Goal: Obtain resource: Obtain resource

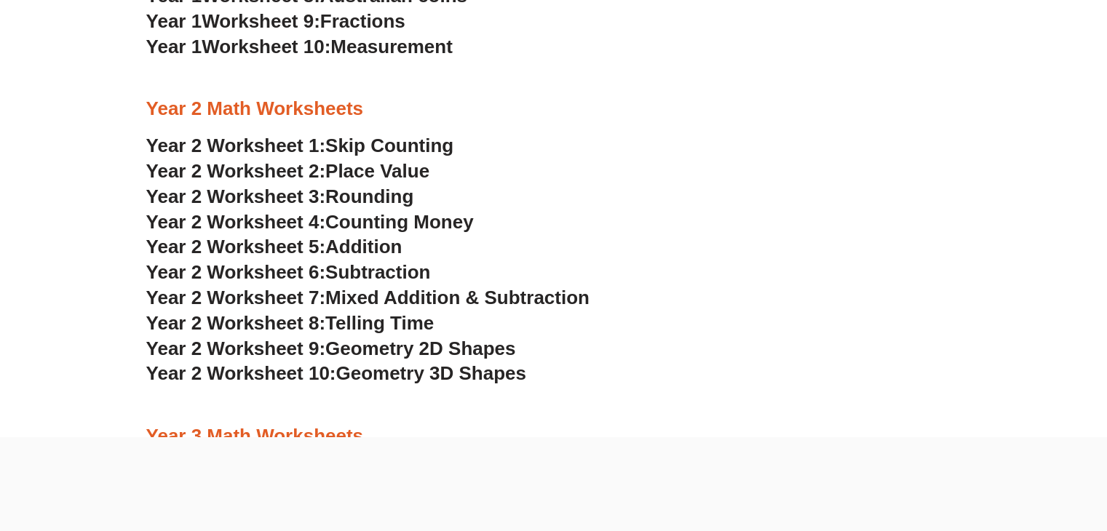
scroll to position [1672, 0]
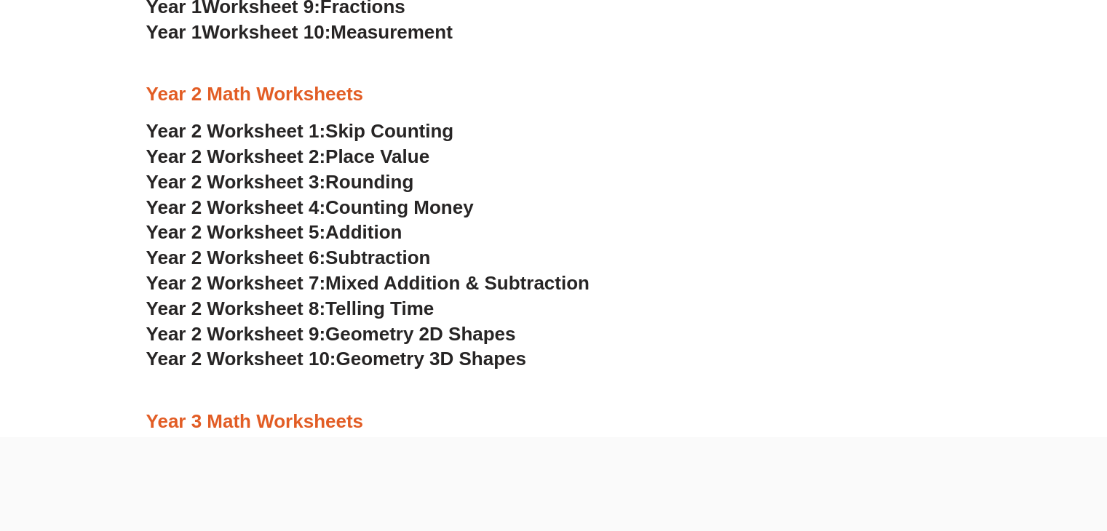
click at [405, 330] on span "Geometry 2D Shapes" at bounding box center [420, 334] width 190 height 22
click at [351, 352] on span "Geometry 3D Shapes" at bounding box center [431, 359] width 190 height 22
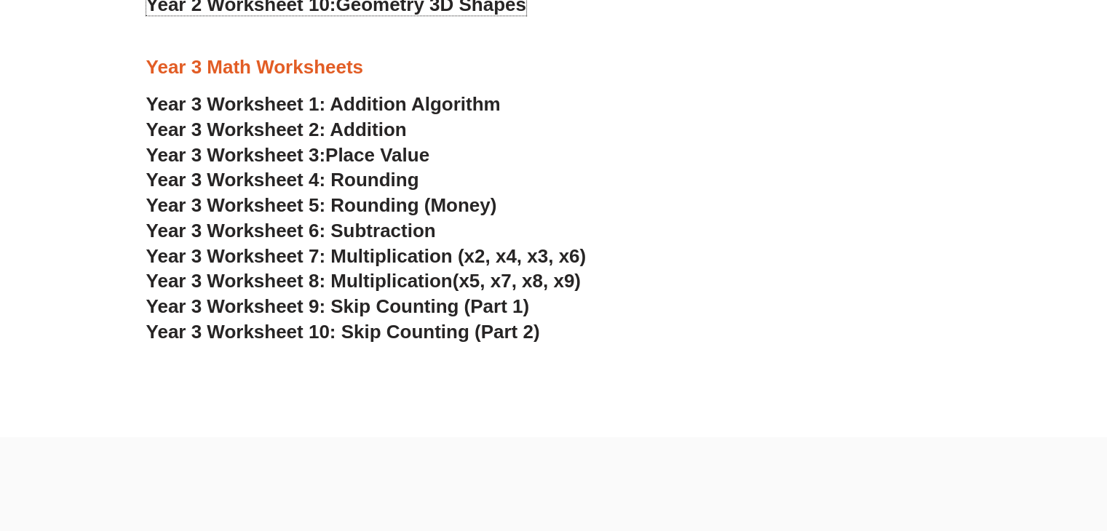
scroll to position [2036, 0]
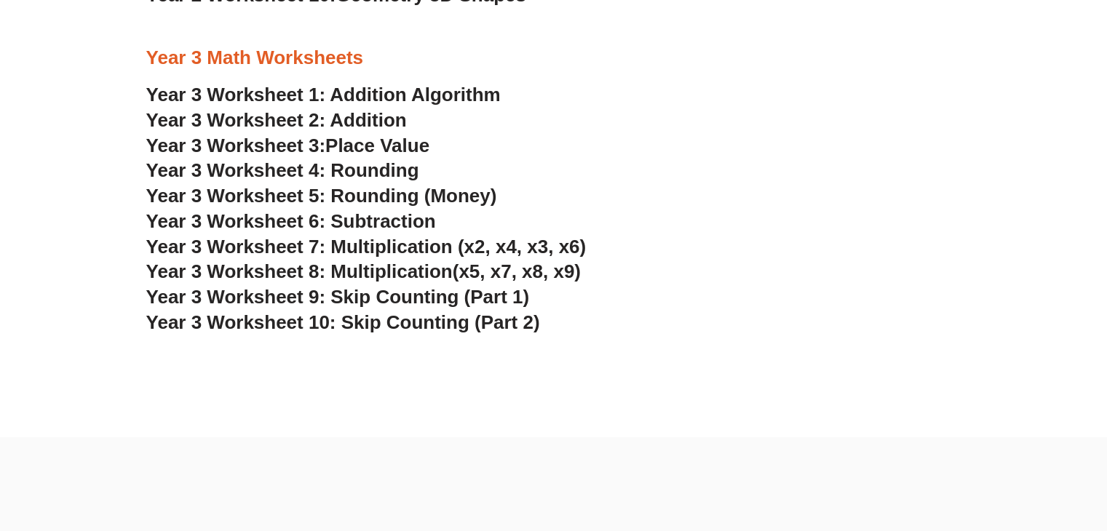
click at [379, 242] on span "Year 3 Worksheet 7: Multiplication (x2, x4, x3, x6)" at bounding box center [366, 247] width 440 height 22
click at [371, 302] on span "Year 3 Worksheet 9: Skip Counting (Part 1)" at bounding box center [338, 297] width 384 height 22
click at [390, 221] on span "Year 3 Worksheet 6: Subtraction" at bounding box center [291, 221] width 290 height 22
click at [368, 196] on span "Year 3 Worksheet 5: Rounding (Money)" at bounding box center [321, 196] width 351 height 22
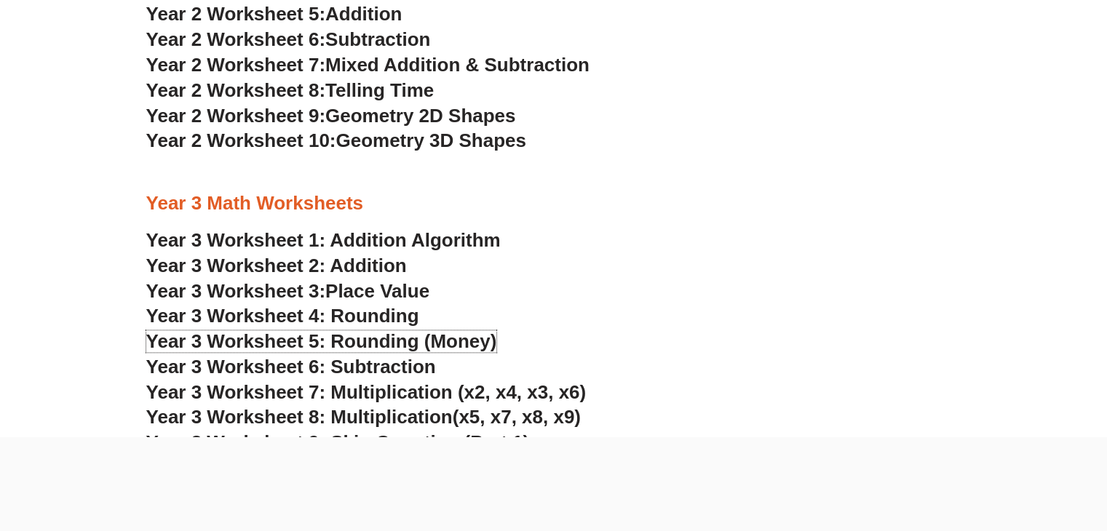
scroll to position [1744, 0]
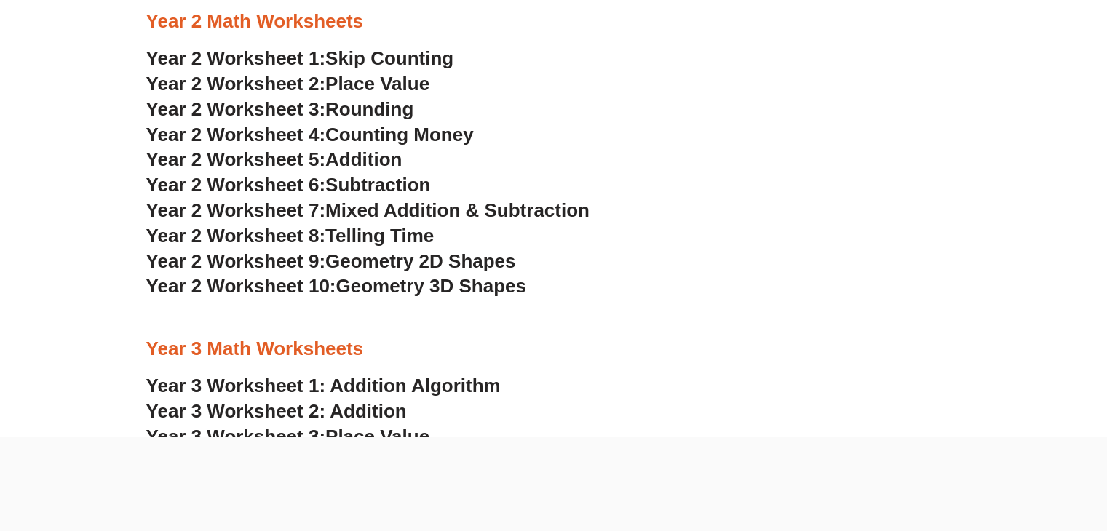
click at [369, 132] on span "Counting Money" at bounding box center [399, 135] width 149 height 22
click at [341, 158] on span "Addition" at bounding box center [363, 160] width 76 height 22
click at [387, 130] on span "Counting Money" at bounding box center [399, 135] width 149 height 22
click at [335, 107] on span "Rounding" at bounding box center [369, 109] width 88 height 22
click at [349, 88] on span "Place Value" at bounding box center [377, 84] width 104 height 22
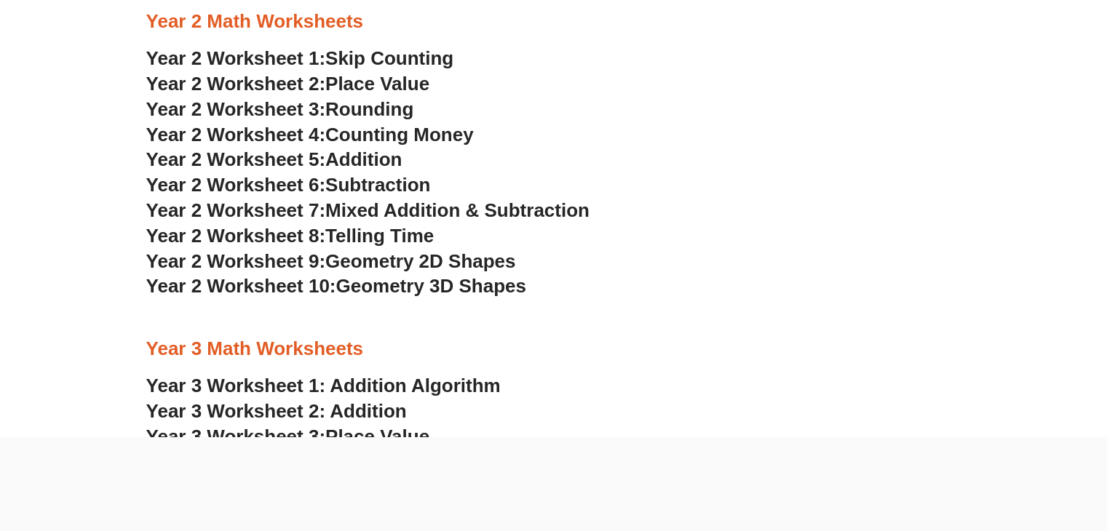
click at [355, 289] on span "Geometry 3D Shapes" at bounding box center [431, 286] width 190 height 22
